Goal: Task Accomplishment & Management: Manage account settings

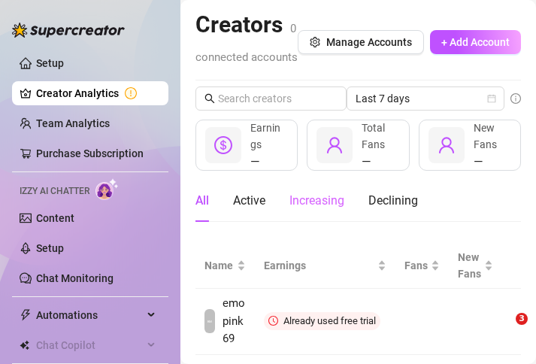
click at [325, 222] on div "Increasing" at bounding box center [317, 201] width 55 height 42
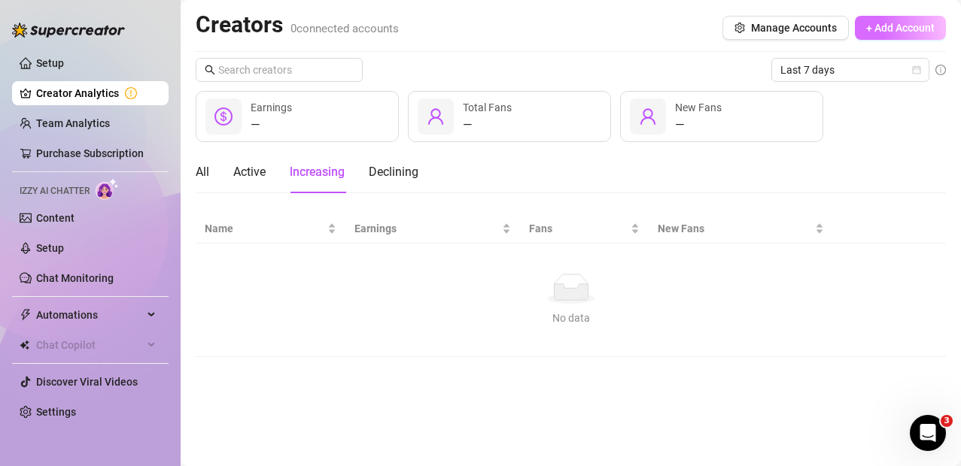
click at [536, 30] on span "+ Add Account" at bounding box center [900, 28] width 68 height 12
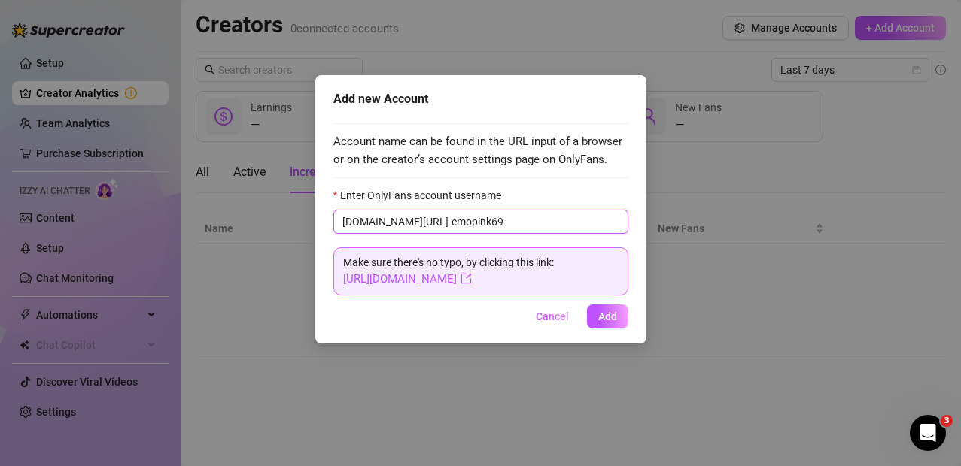
type input "emopink69"
click at [536, 316] on span "Add" at bounding box center [607, 317] width 19 height 12
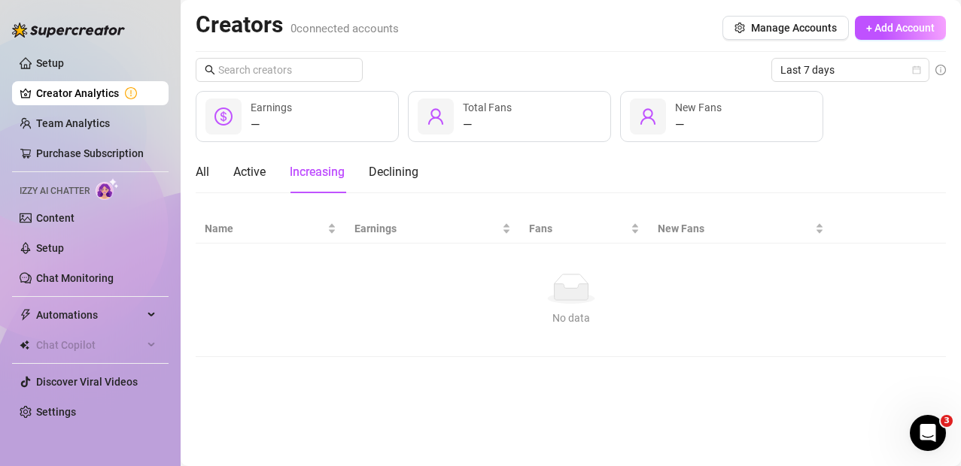
click at [370, 363] on main "Creators 0 connected accounts Manage Accounts + Add Account Last 7 days — Earni…" at bounding box center [571, 233] width 780 height 466
click at [469, 171] on div "All Active Increasing Declining" at bounding box center [571, 172] width 750 height 42
click at [536, 31] on span "+ Add Account" at bounding box center [900, 28] width 68 height 12
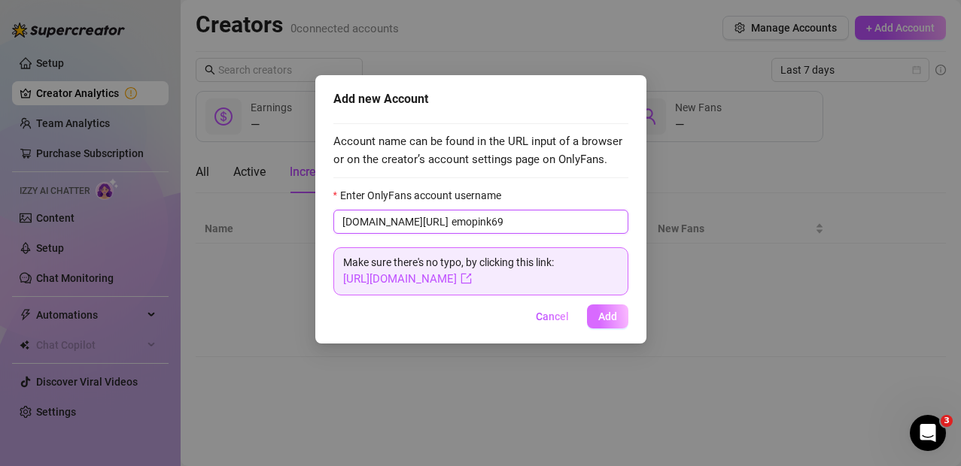
type input "emopink69"
click at [536, 317] on span "Add" at bounding box center [607, 317] width 19 height 12
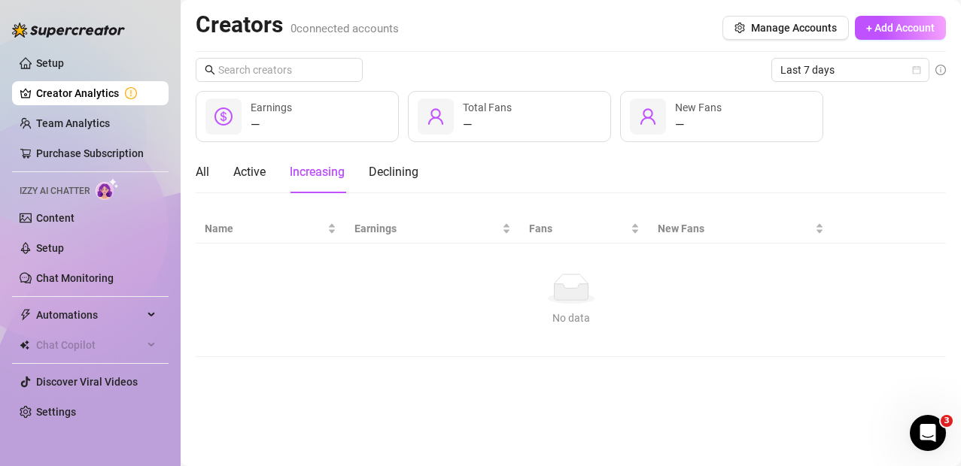
click at [390, 69] on div "Last 7 days" at bounding box center [571, 70] width 750 height 24
click at [536, 188] on div "All Active Increasing Declining" at bounding box center [571, 172] width 750 height 42
click at [536, 24] on span "Manage Accounts" at bounding box center [794, 28] width 86 height 12
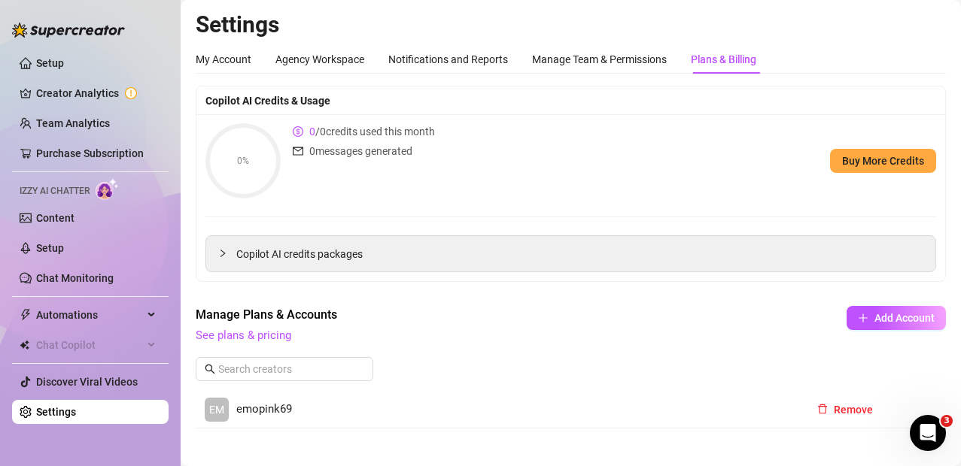
scroll to position [26, 0]
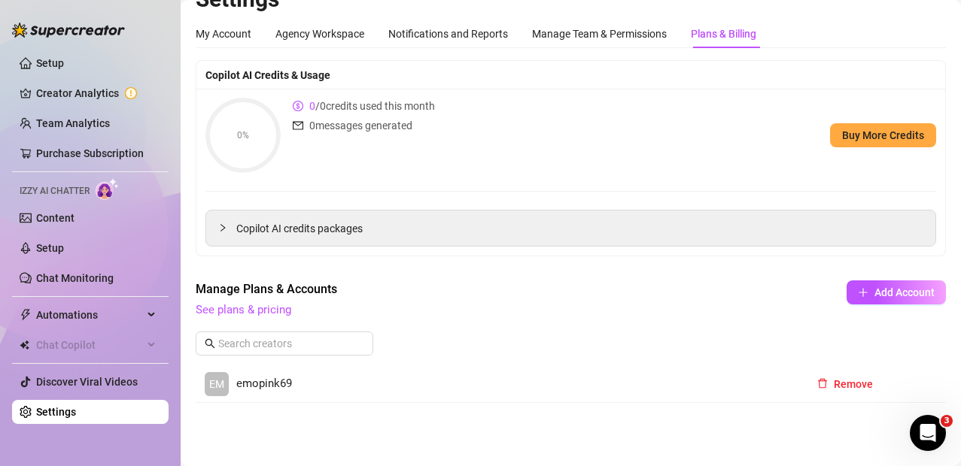
click at [284, 363] on span "emopink69" at bounding box center [264, 384] width 56 height 18
click at [536, 360] on div "Manage Plans & Accounts See plans & pricing Add Account" at bounding box center [571, 324] width 750 height 86
